Goal: Task Accomplishment & Management: Use online tool/utility

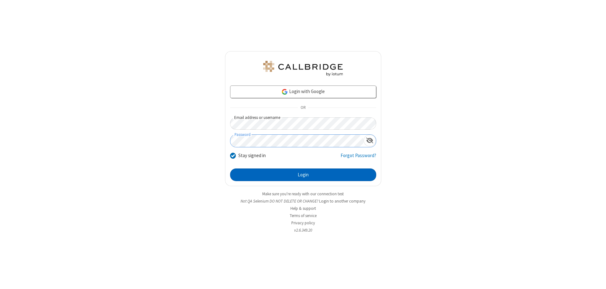
click at [303, 175] on button "Login" at bounding box center [303, 175] width 146 height 13
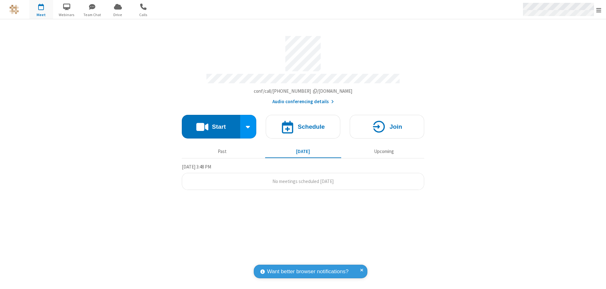
click at [599, 10] on span "Open menu" at bounding box center [599, 10] width 5 height 6
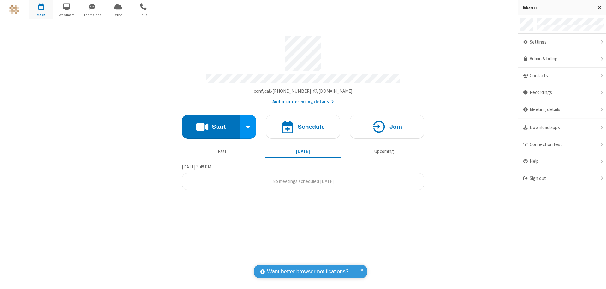
click at [41, 9] on span "button" at bounding box center [41, 6] width 24 height 11
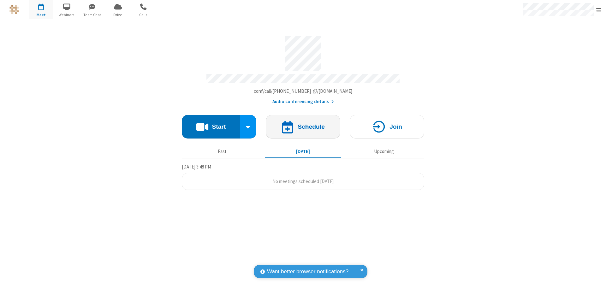
click at [303, 124] on h4 "Schedule" at bounding box center [311, 127] width 27 height 6
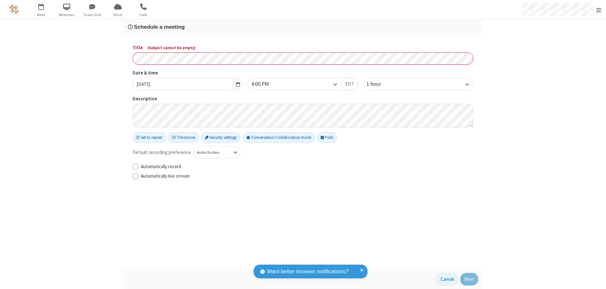
click at [303, 27] on h3 "Schedule a meeting" at bounding box center [303, 27] width 351 height 6
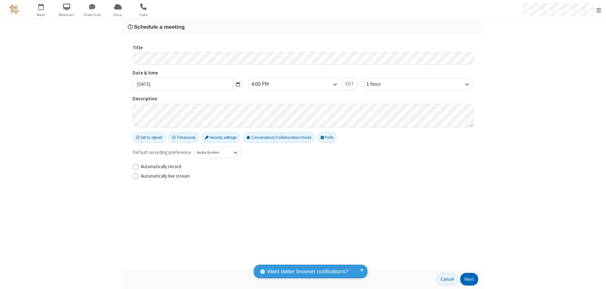
click at [470, 280] on button "Next" at bounding box center [470, 279] width 18 height 13
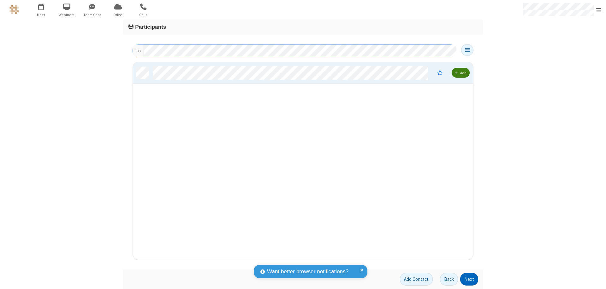
click at [470, 280] on button "Next" at bounding box center [470, 279] width 18 height 13
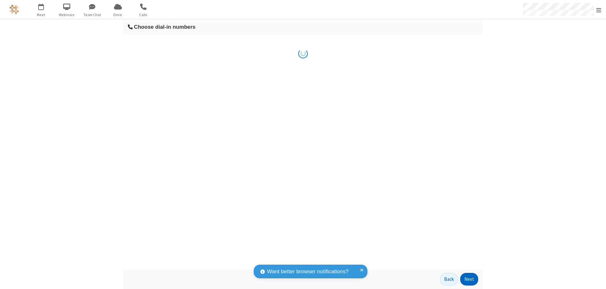
click at [470, 280] on button "Next" at bounding box center [470, 279] width 18 height 13
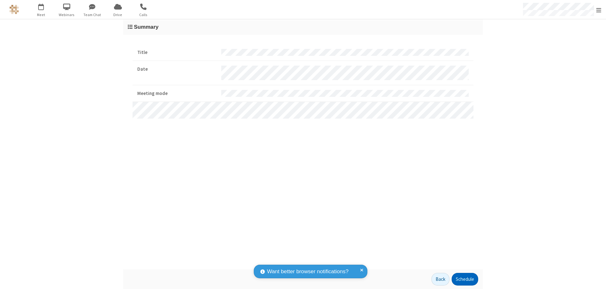
click at [465, 280] on button "Schedule" at bounding box center [465, 279] width 27 height 13
